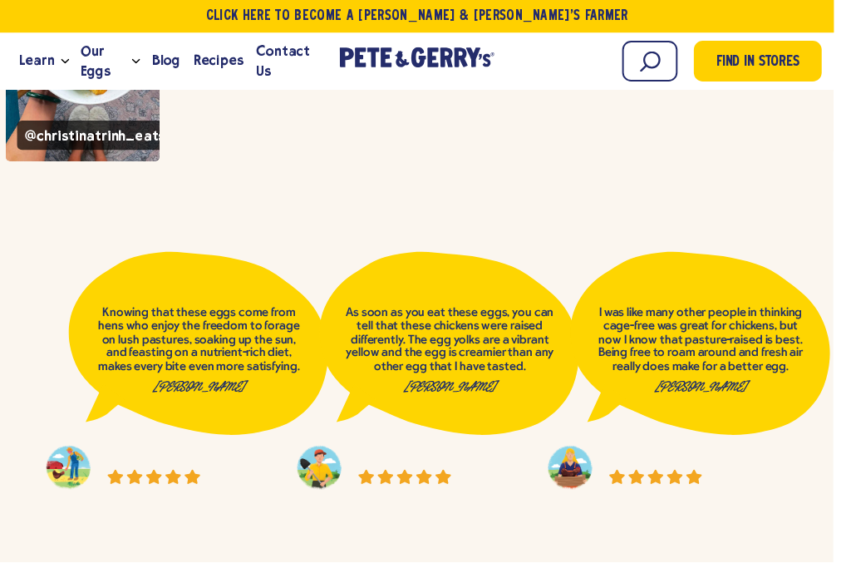
scroll to position [12989, 1]
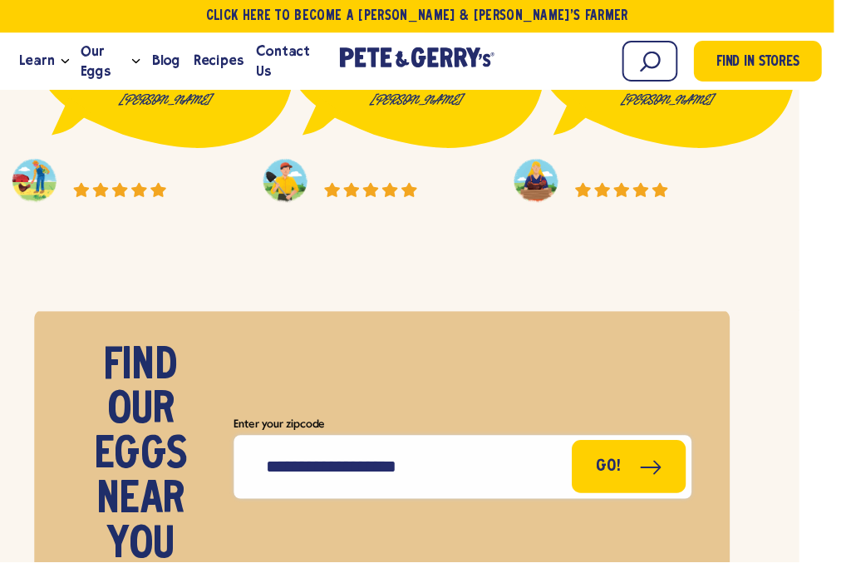
type input "*****"
click at [653, 470] on icon "submit" at bounding box center [664, 477] width 22 height 15
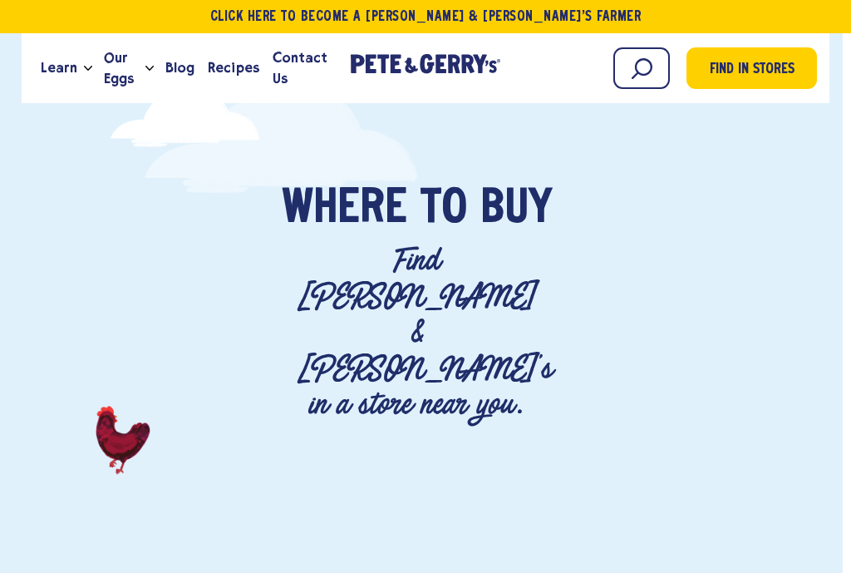
scroll to position [0, 8]
click at [768, 88] on link "Find in Stores" at bounding box center [751, 68] width 130 height 42
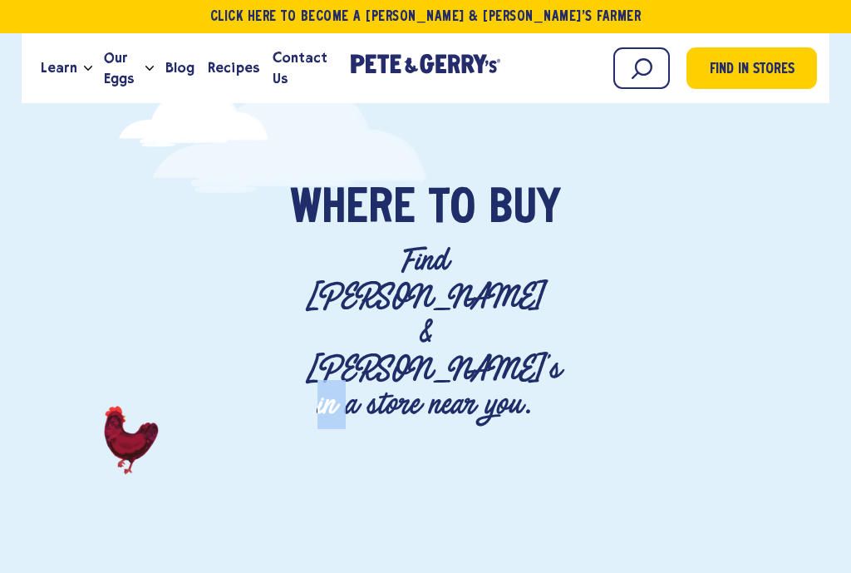
click at [774, 276] on div "Where To Buy Find Pete & Gerry's in a store near you." at bounding box center [425, 304] width 709 height 238
click at [652, 86] on input "Search" at bounding box center [641, 68] width 57 height 42
click at [759, 68] on span "Find in Stores" at bounding box center [752, 70] width 85 height 22
click at [652, 72] on input "Search" at bounding box center [641, 68] width 57 height 42
click at [660, 66] on input "Search" at bounding box center [641, 68] width 57 height 42
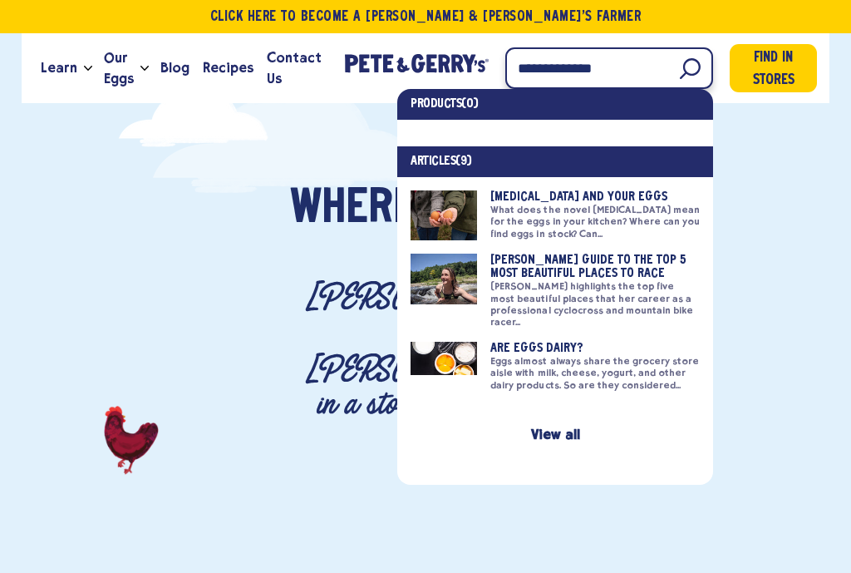
type input "**********"
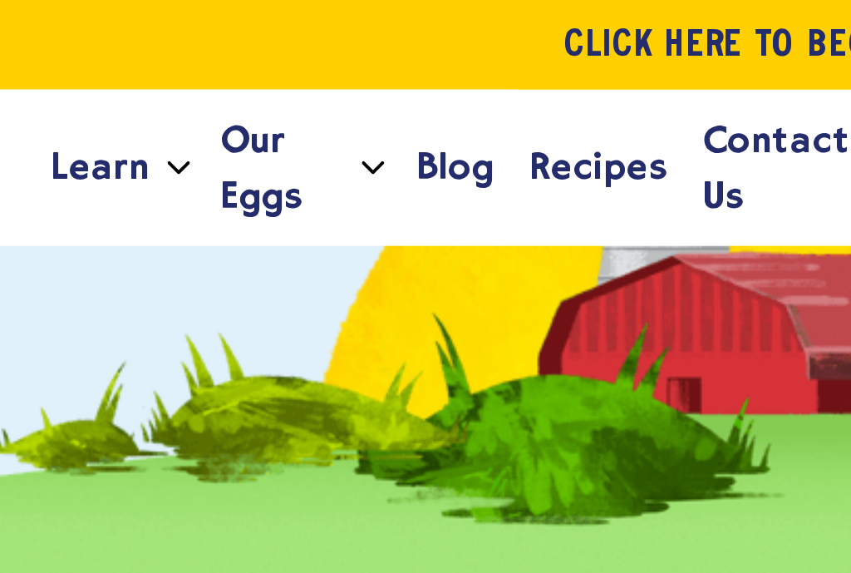
scroll to position [605, 347]
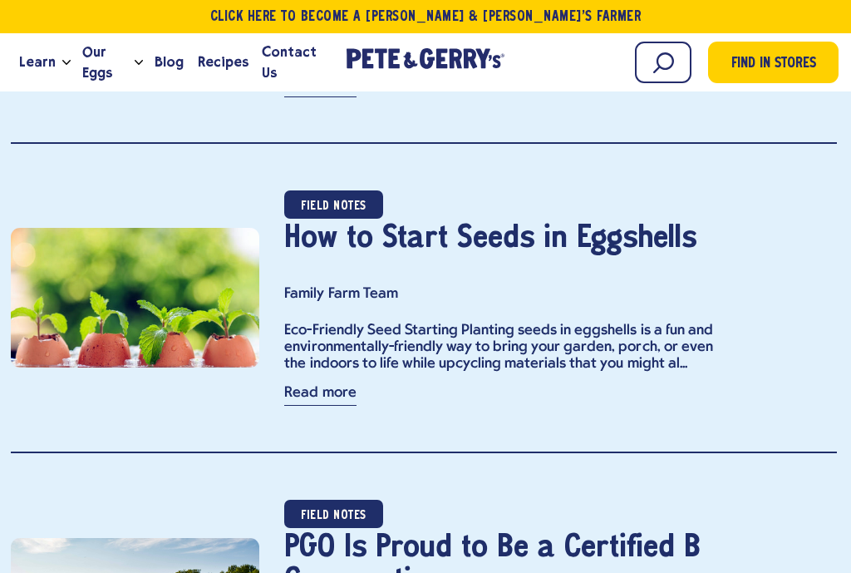
scroll to position [2802, 2]
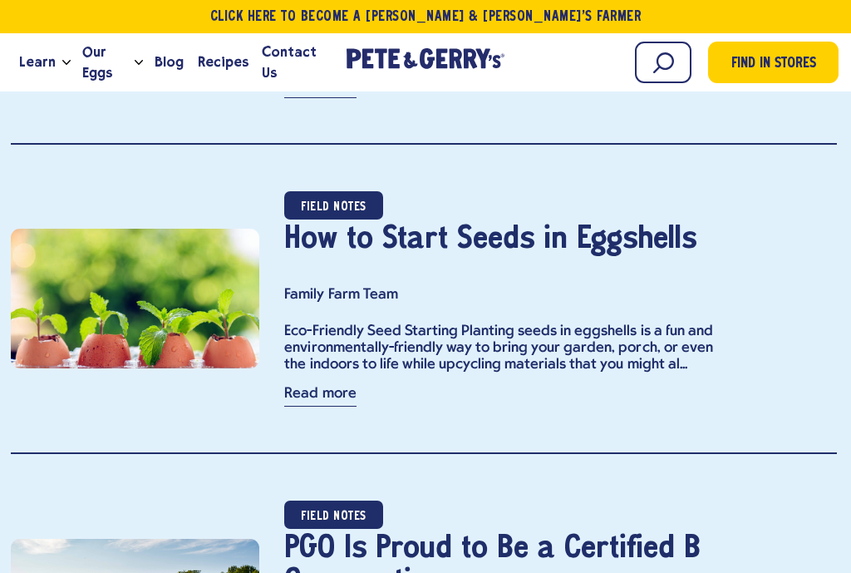
click at [307, 395] on link "Read more" at bounding box center [319, 396] width 71 height 20
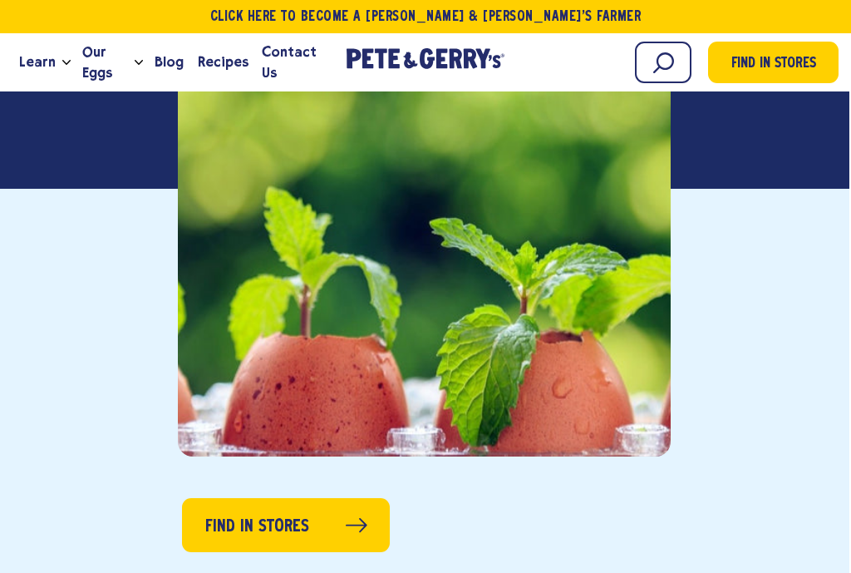
scroll to position [471, 2]
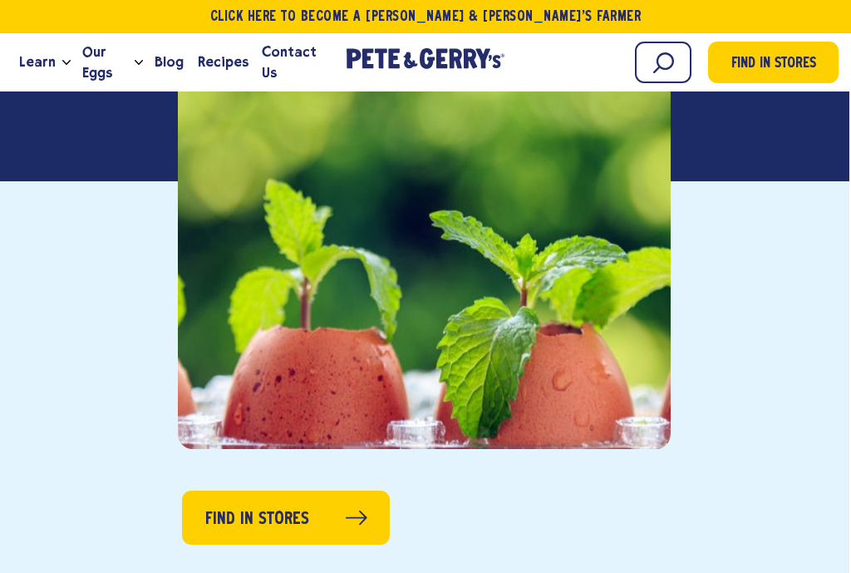
click at [244, 524] on span "Find in Stores" at bounding box center [257, 519] width 104 height 26
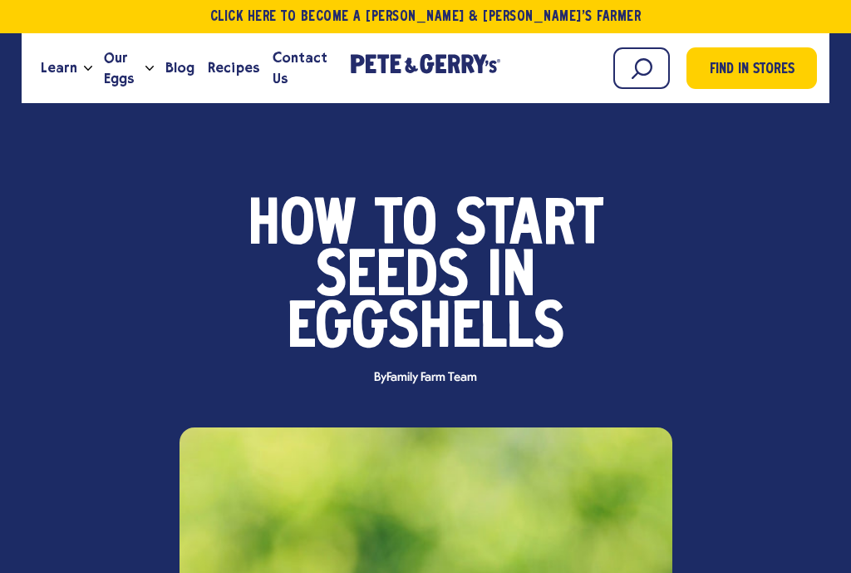
click at [227, 76] on span "Recipes" at bounding box center [233, 67] width 51 height 21
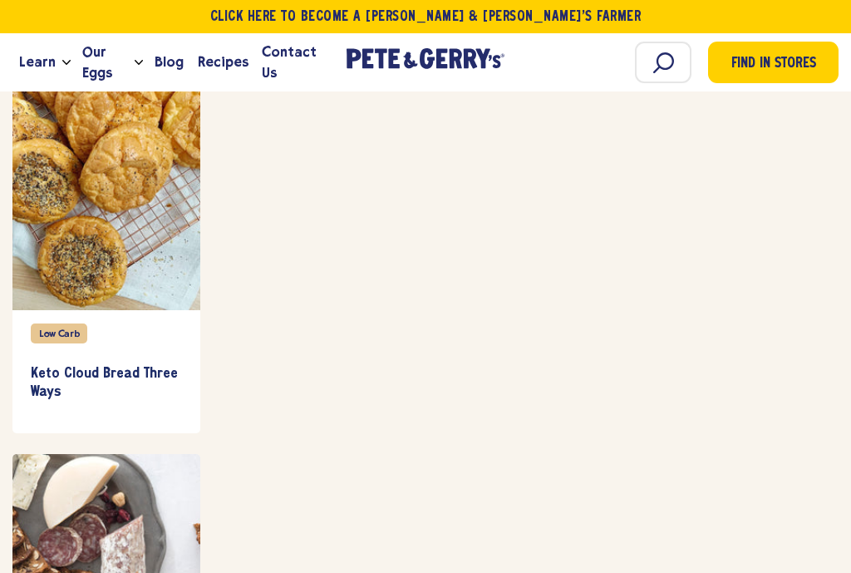
scroll to position [58773, 0]
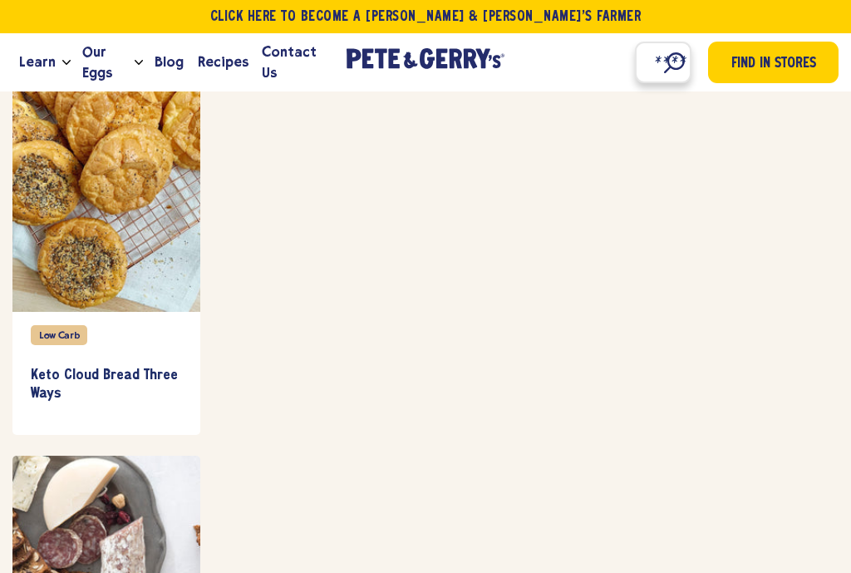
click at [670, 66] on input "Search" at bounding box center [663, 63] width 57 height 42
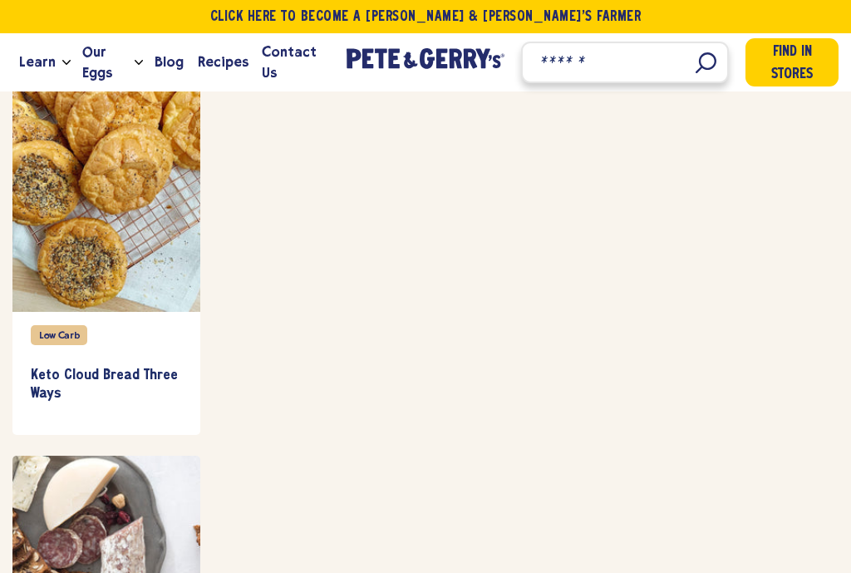
click at [672, 59] on input "Search" at bounding box center [625, 63] width 208 height 42
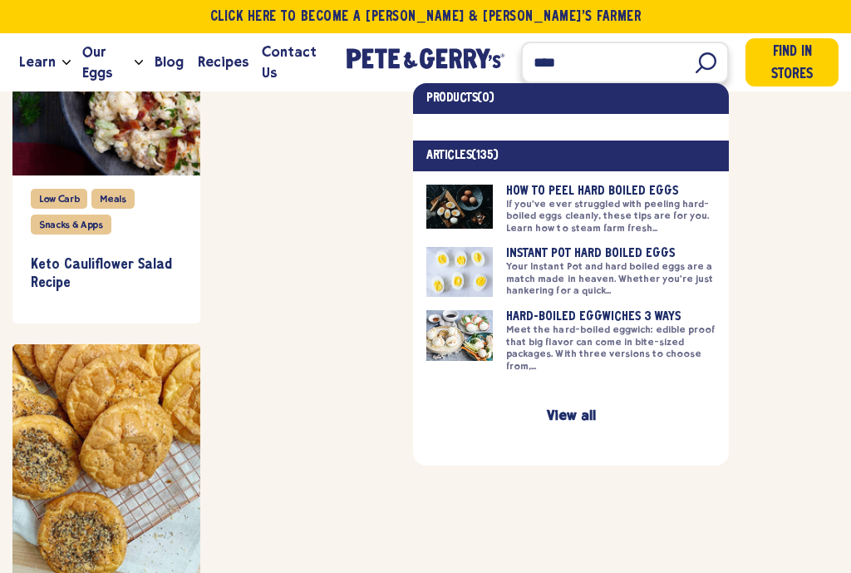
scroll to position [58498, 0]
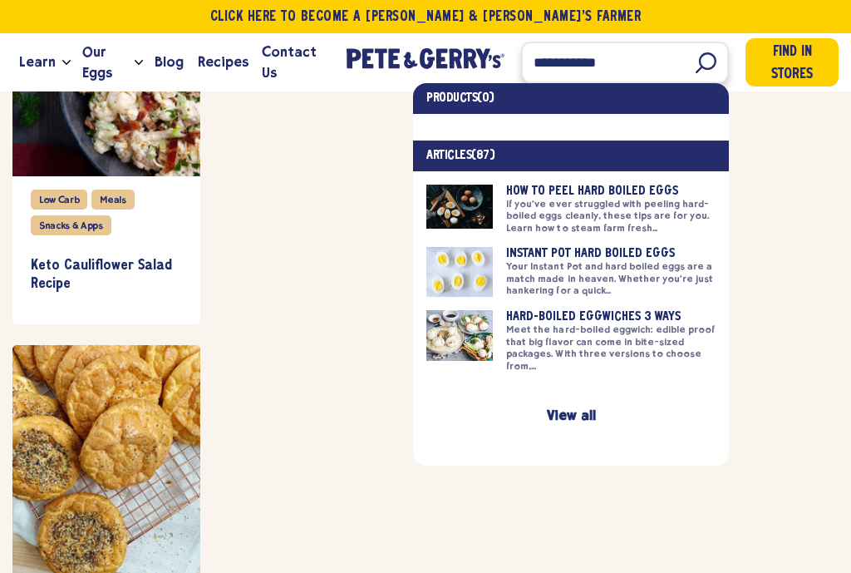
type input "**********"
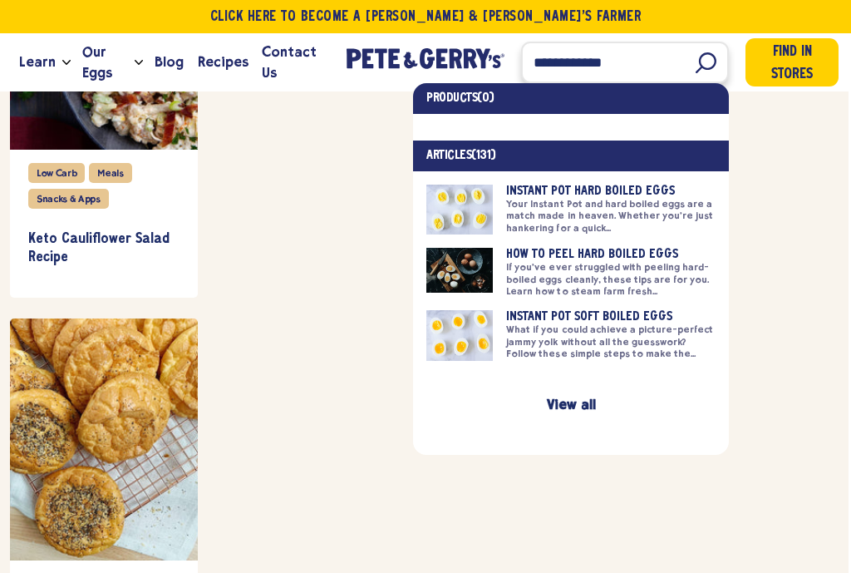
scroll to position [58525, 3]
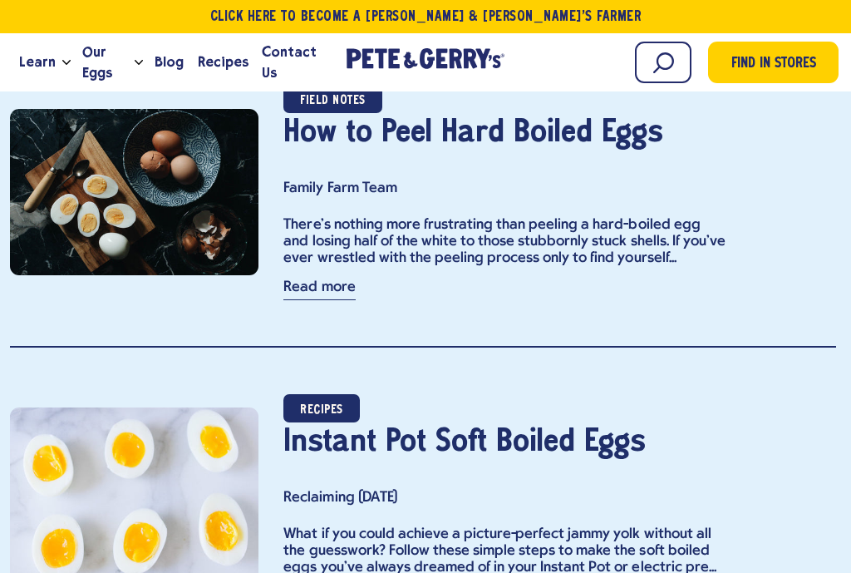
scroll to position [603, 2]
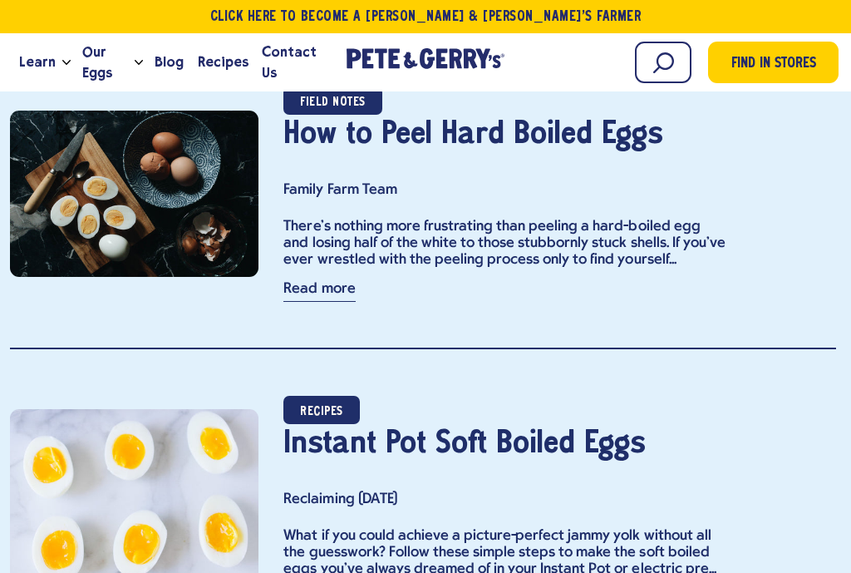
click at [317, 290] on link "Read more" at bounding box center [318, 292] width 71 height 20
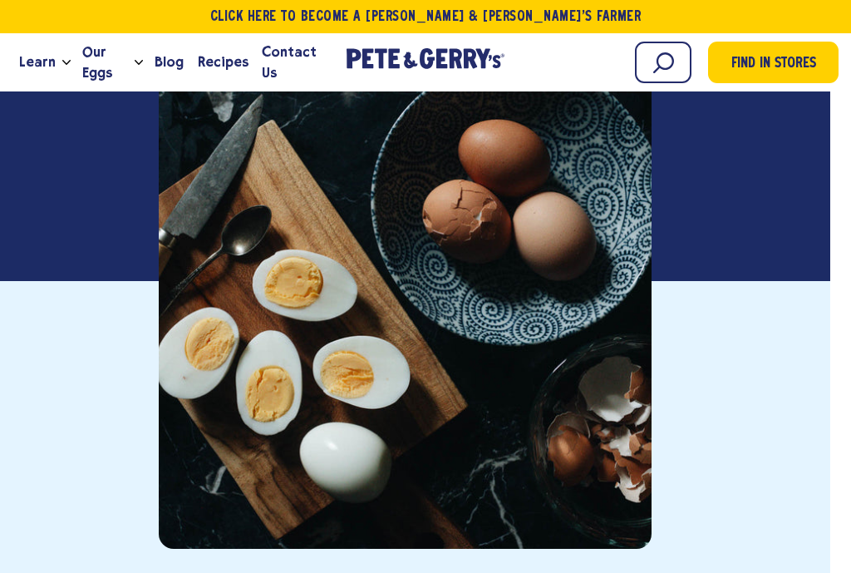
scroll to position [322, 21]
